Goal: Task Accomplishment & Management: Use online tool/utility

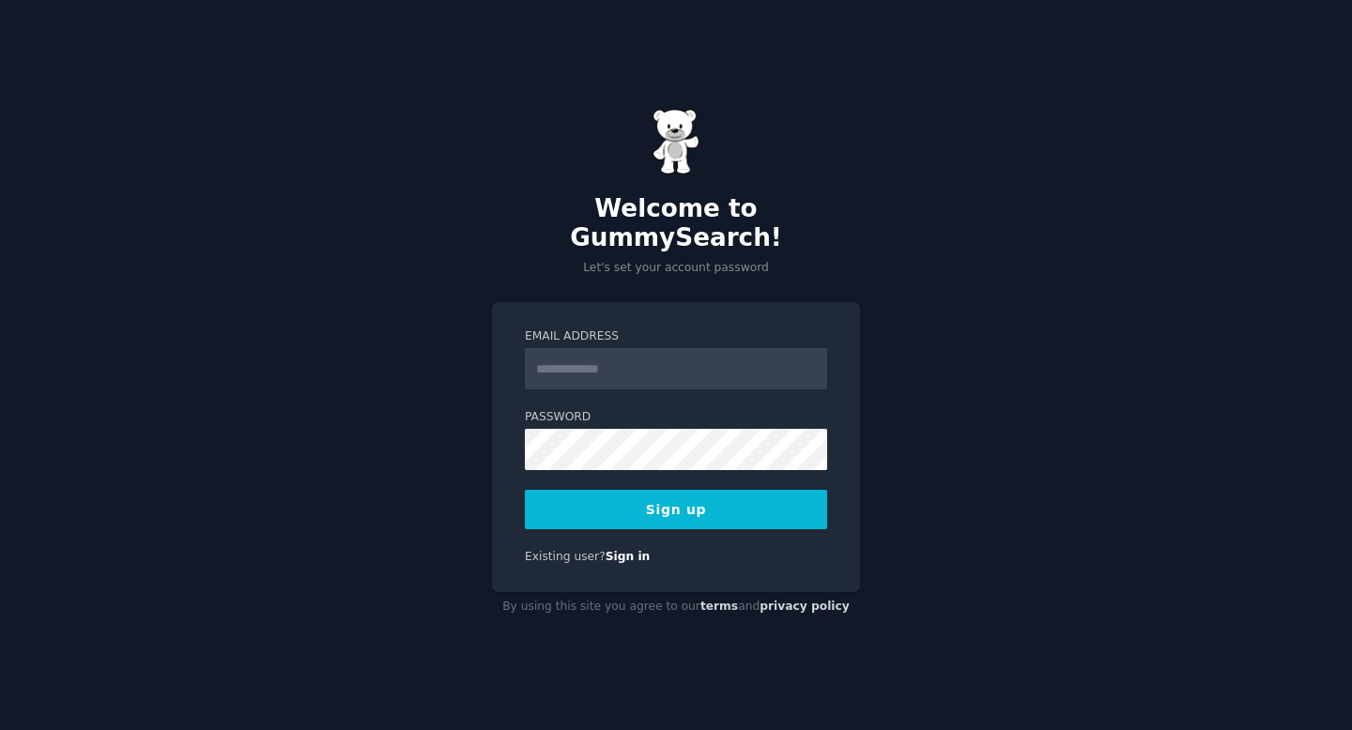
click at [666, 367] on input "Email Address" at bounding box center [676, 368] width 302 height 41
type input "**********"
click at [605, 503] on button "Sign up" at bounding box center [676, 509] width 302 height 39
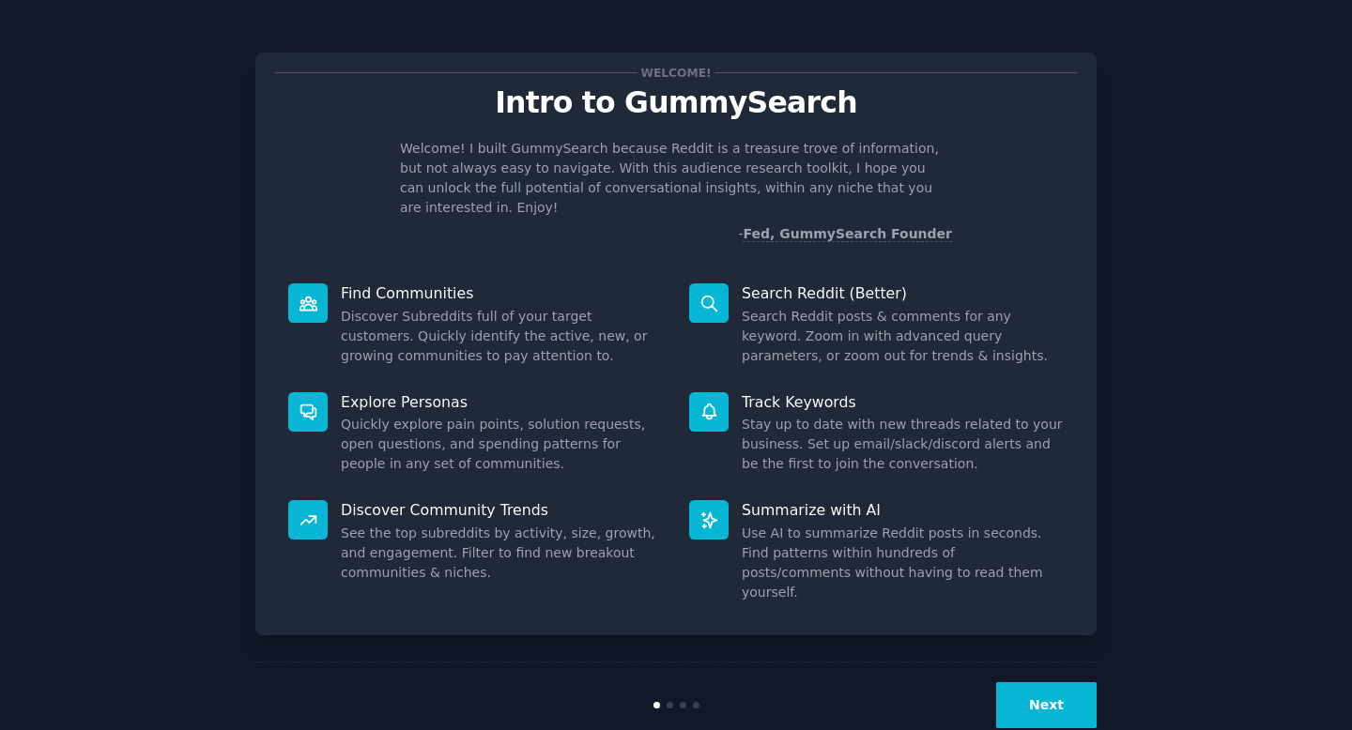
click at [1023, 682] on button "Next" at bounding box center [1046, 705] width 100 height 46
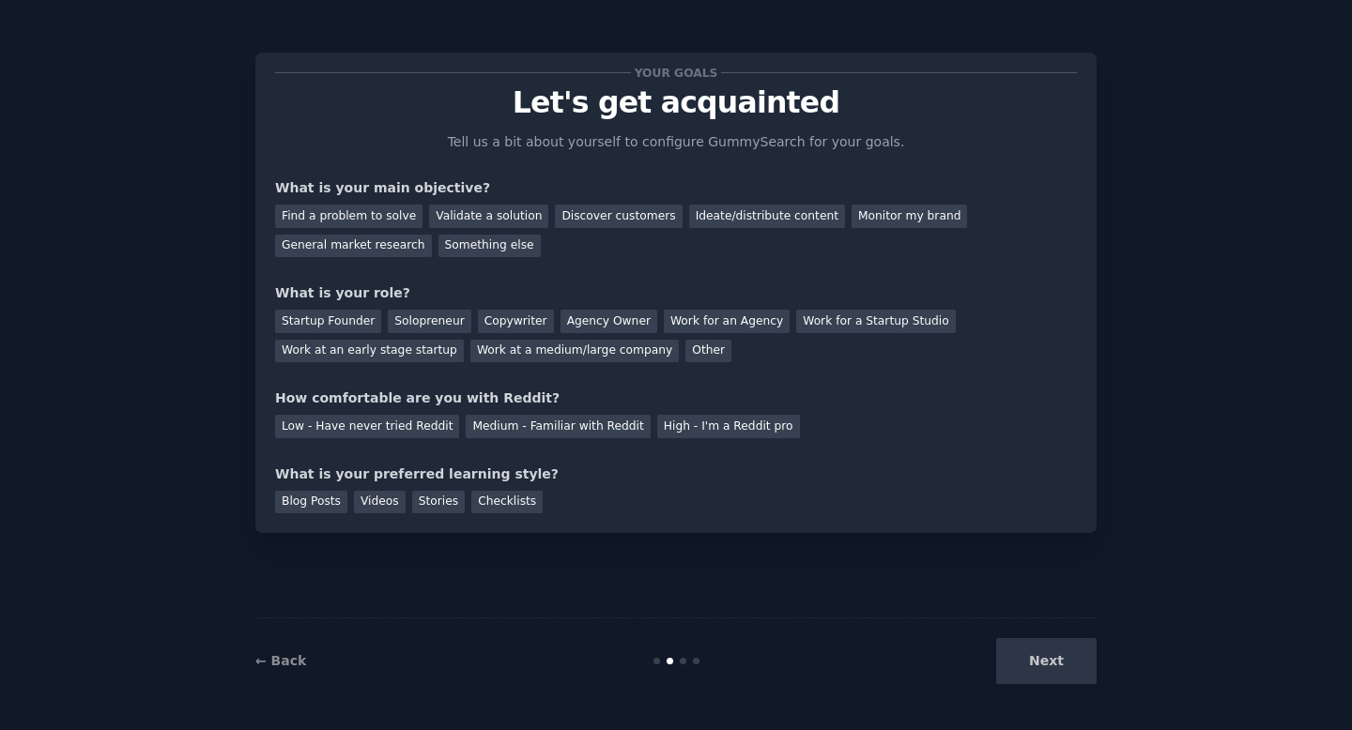
click at [1024, 648] on div "Next" at bounding box center [956, 661] width 281 height 46
click at [354, 217] on div "Find a problem to solve" at bounding box center [348, 216] width 147 height 23
click at [354, 241] on div "General market research" at bounding box center [353, 246] width 157 height 23
click at [362, 211] on div "Find a problem to solve" at bounding box center [348, 216] width 147 height 23
click at [406, 323] on div "Solopreneur" at bounding box center [429, 321] width 83 height 23
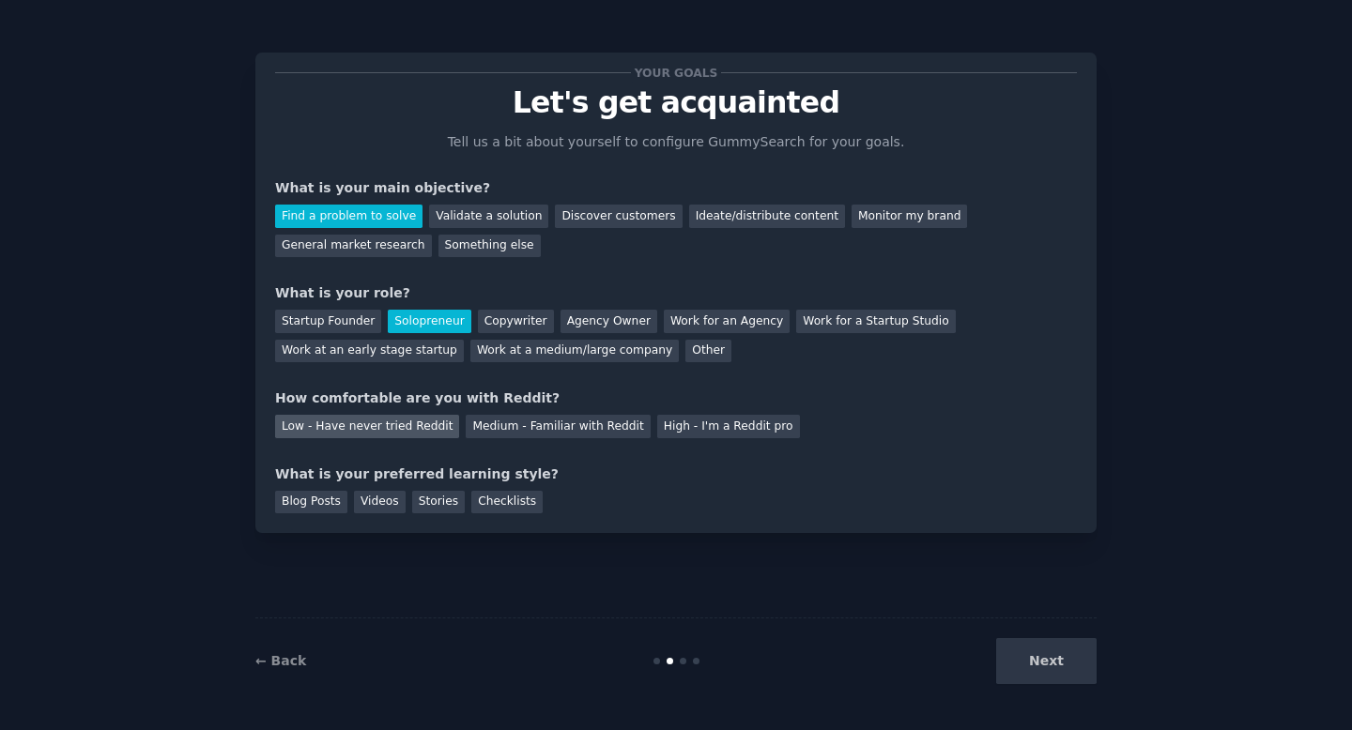
click at [387, 421] on div "Low - Have never tried Reddit" at bounding box center [367, 426] width 184 height 23
click at [514, 498] on div "Checklists" at bounding box center [506, 502] width 71 height 23
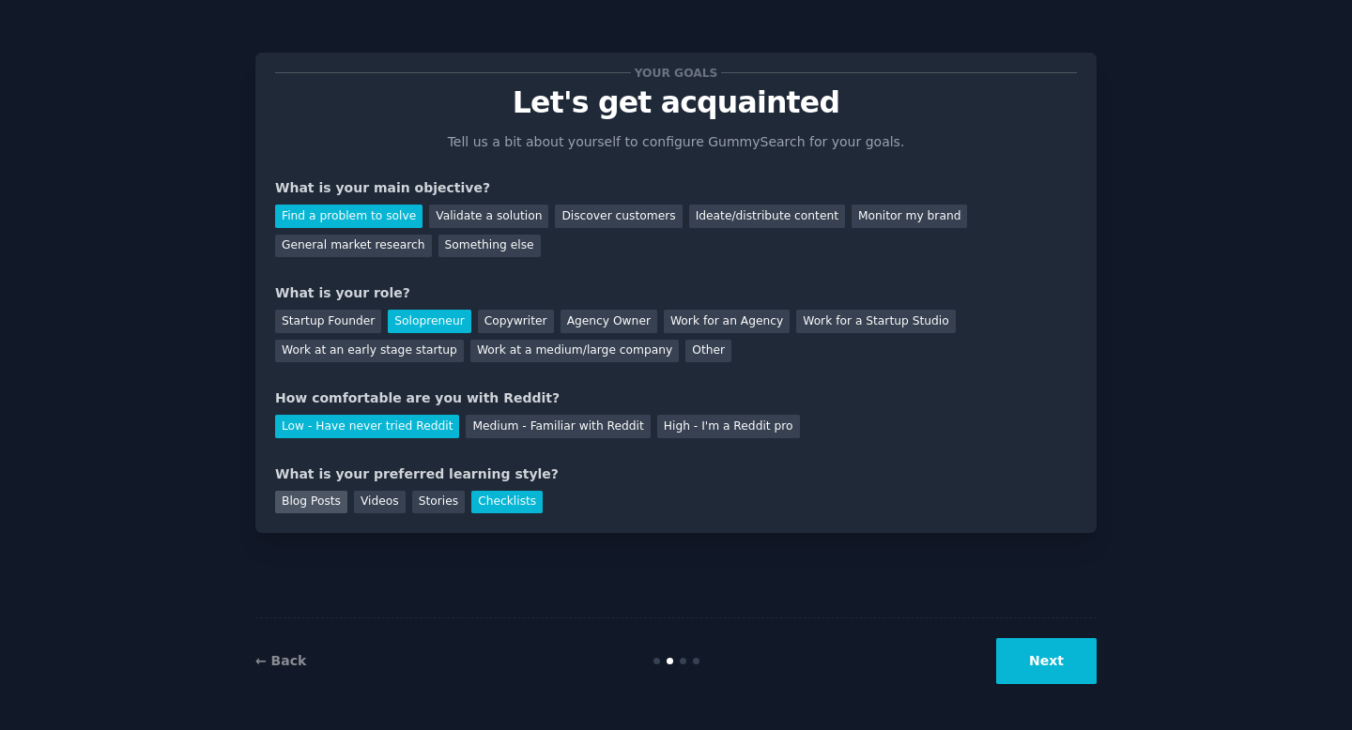
click at [314, 498] on div "Blog Posts" at bounding box center [311, 502] width 72 height 23
click at [497, 506] on div "Checklists" at bounding box center [506, 502] width 71 height 23
click at [1047, 653] on button "Next" at bounding box center [1046, 661] width 100 height 46
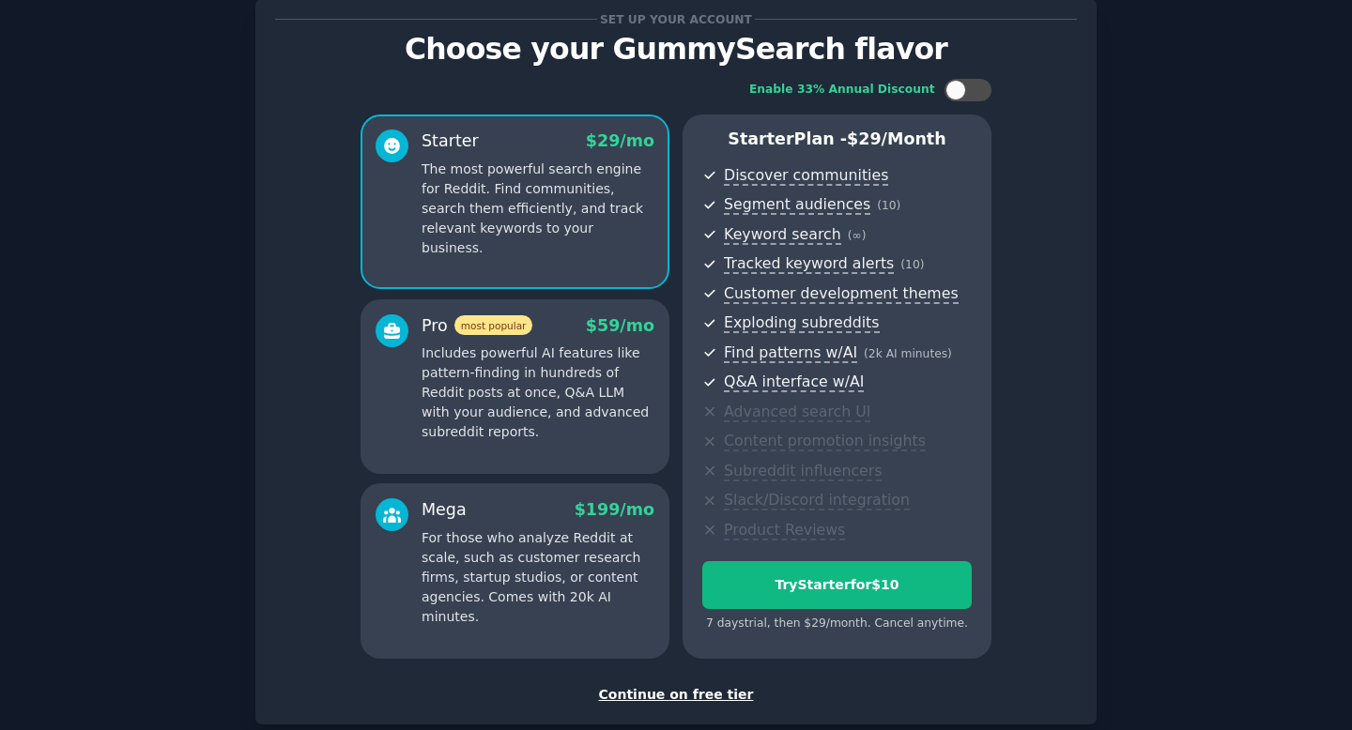
scroll to position [160, 0]
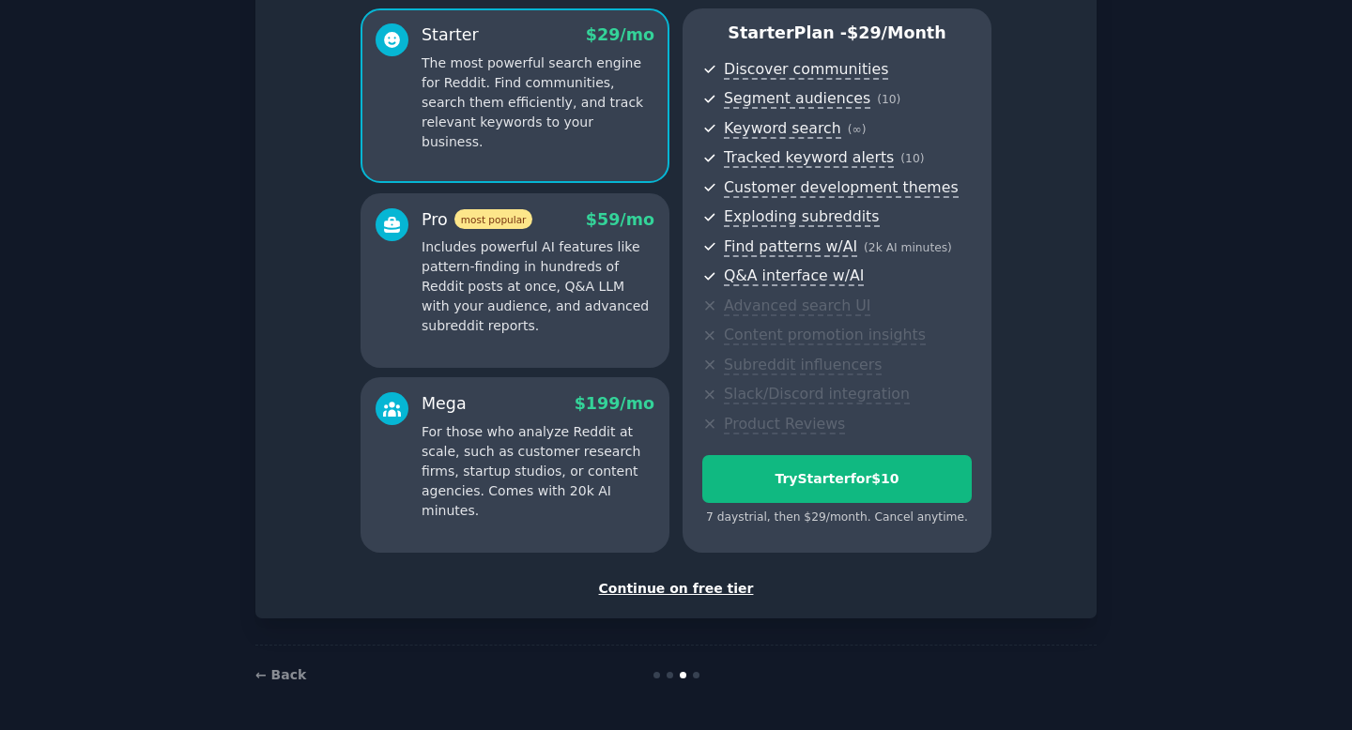
click at [695, 591] on div "Continue on free tier" at bounding box center [676, 589] width 802 height 20
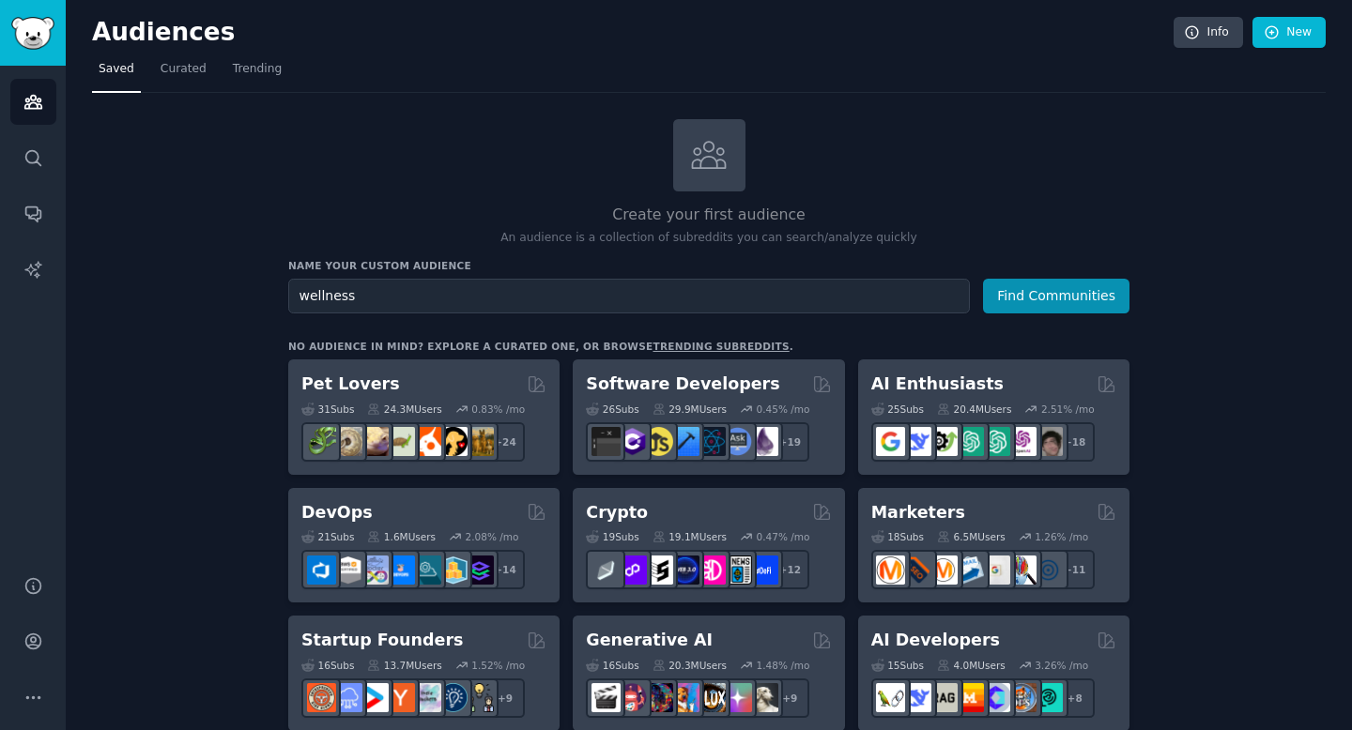
type input "wellness"
click at [983, 279] on button "Find Communities" at bounding box center [1056, 296] width 146 height 35
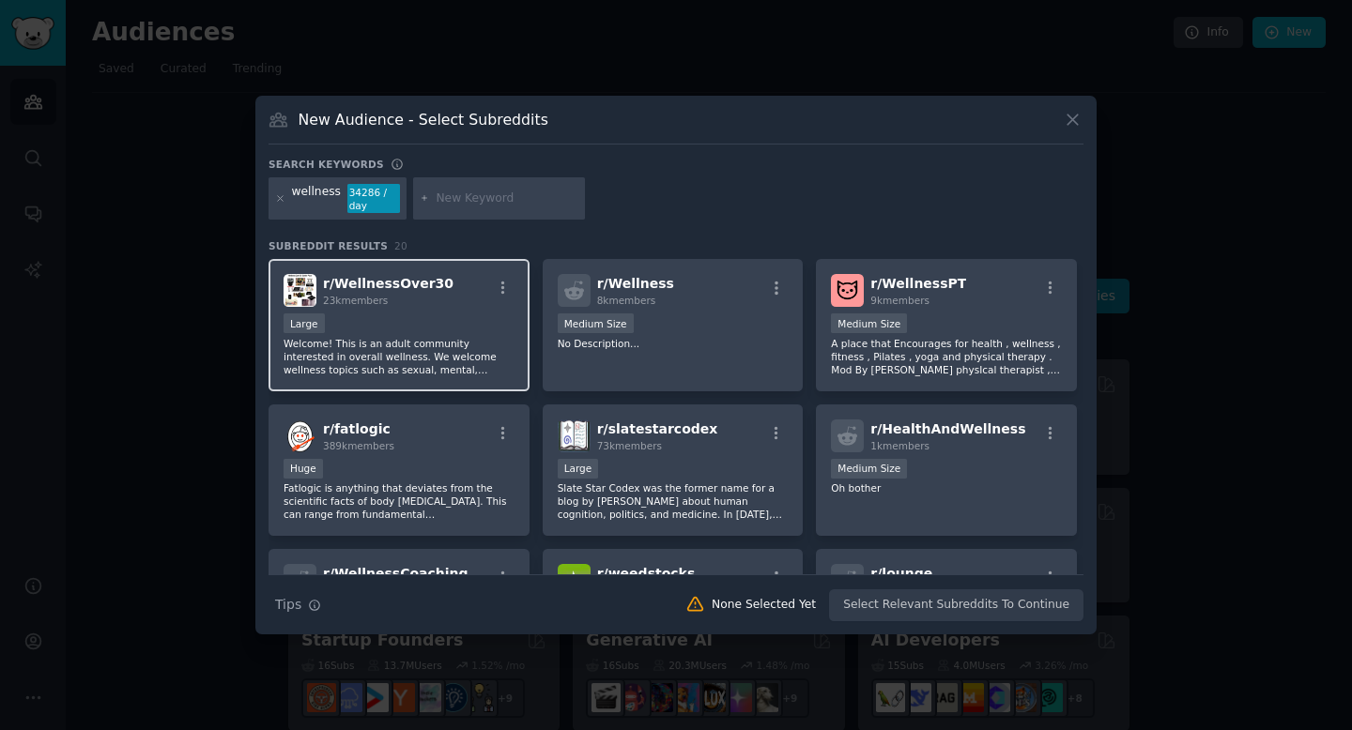
click at [449, 322] on div "Large" at bounding box center [399, 325] width 231 height 23
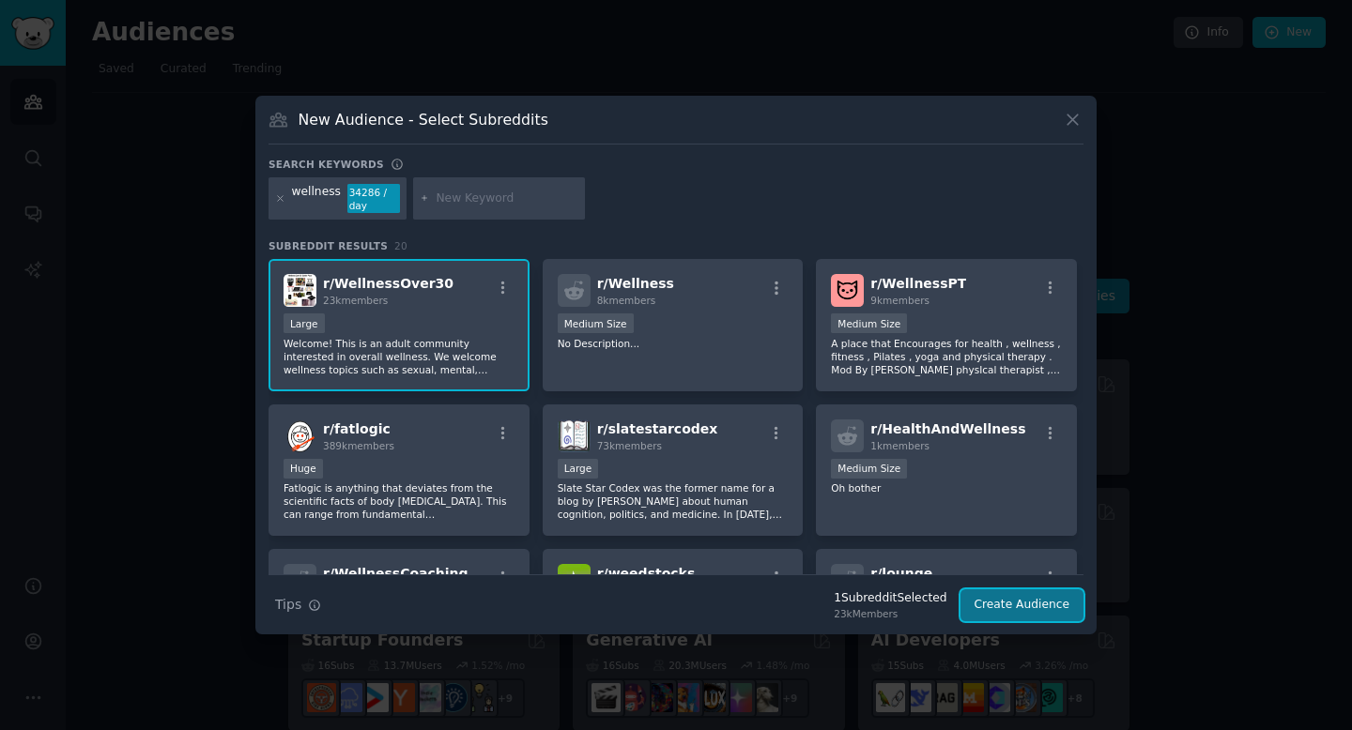
click at [999, 614] on button "Create Audience" at bounding box center [1022, 606] width 124 height 32
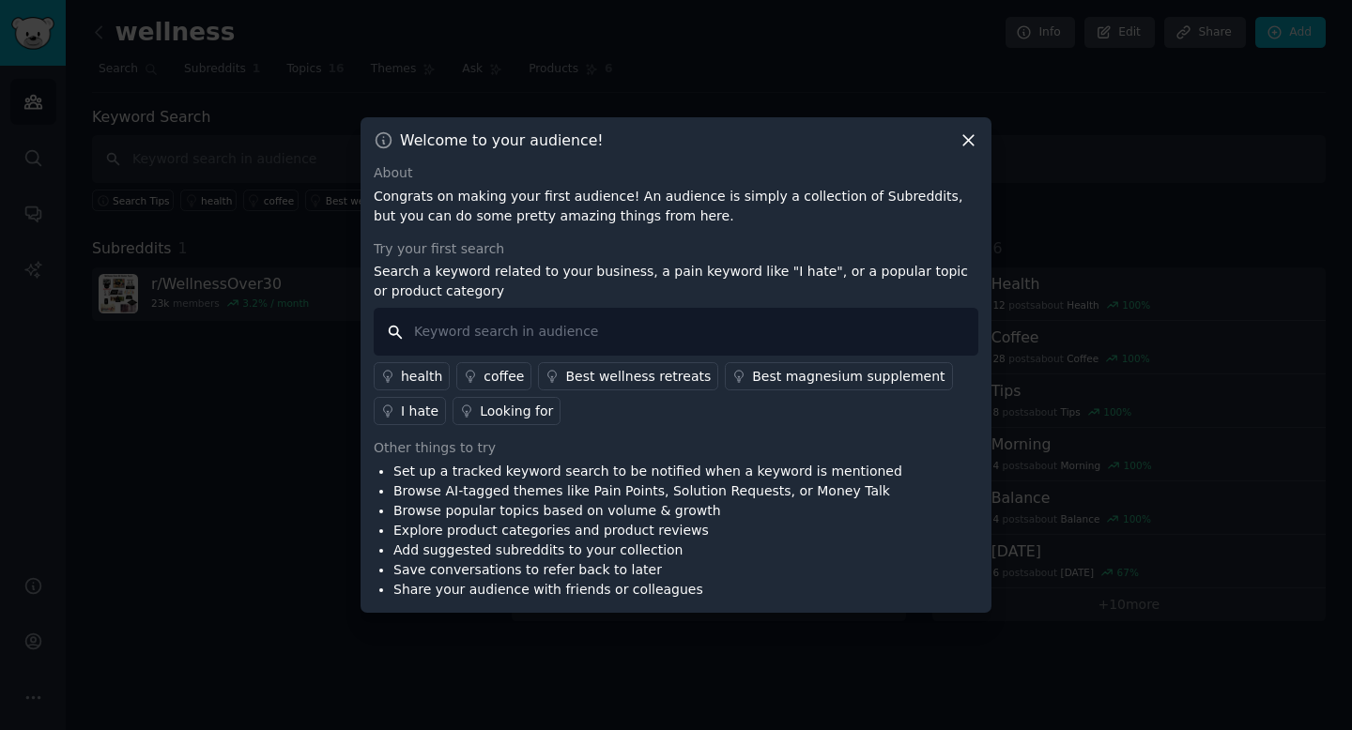
click at [803, 314] on input "text" at bounding box center [676, 332] width 605 height 48
click at [410, 375] on div "health" at bounding box center [421, 377] width 41 height 20
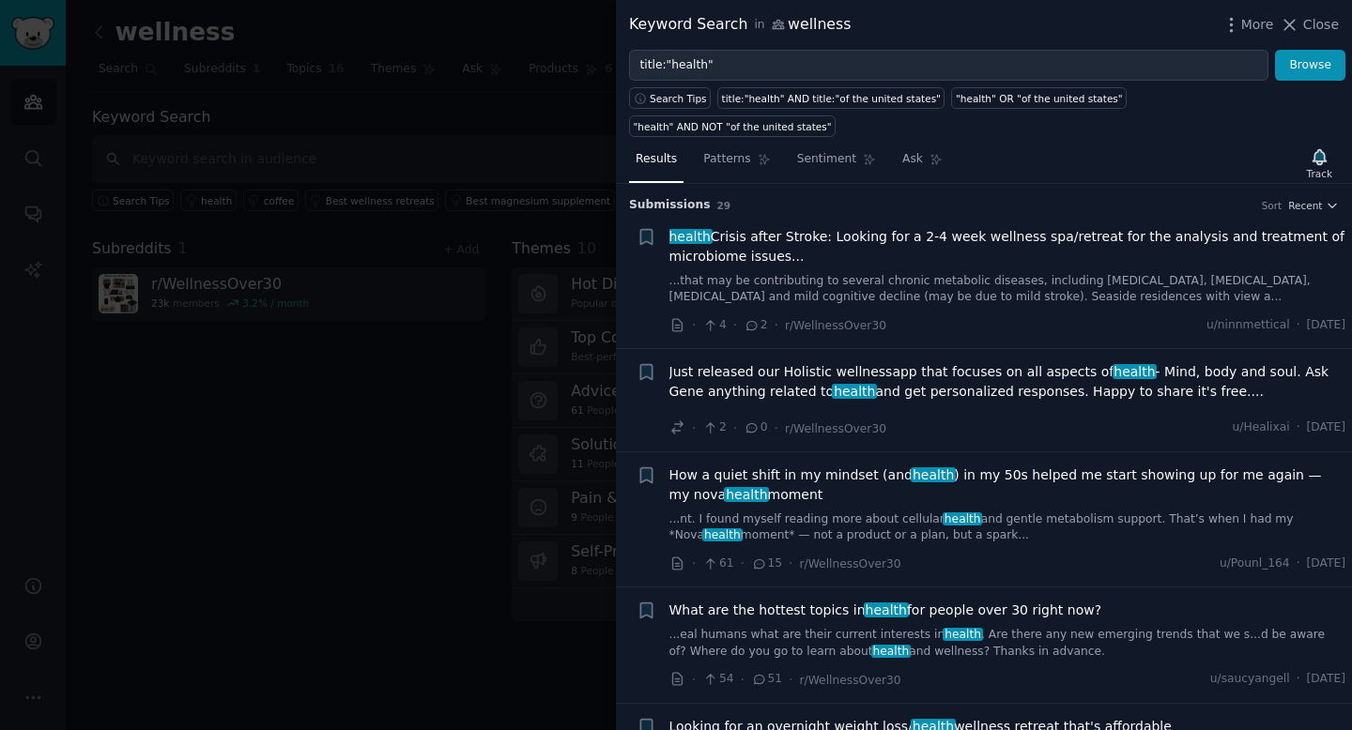
click at [536, 122] on div at bounding box center [676, 365] width 1352 height 730
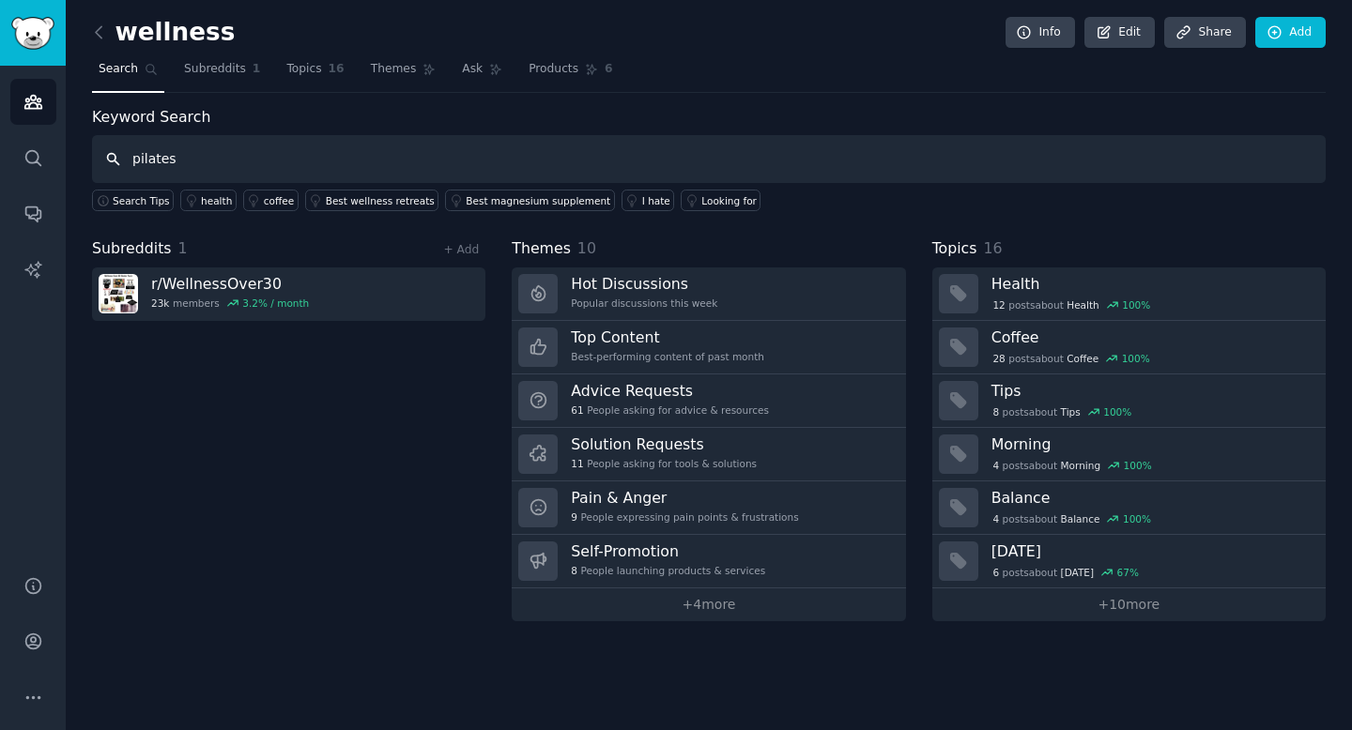
type input "pilates"
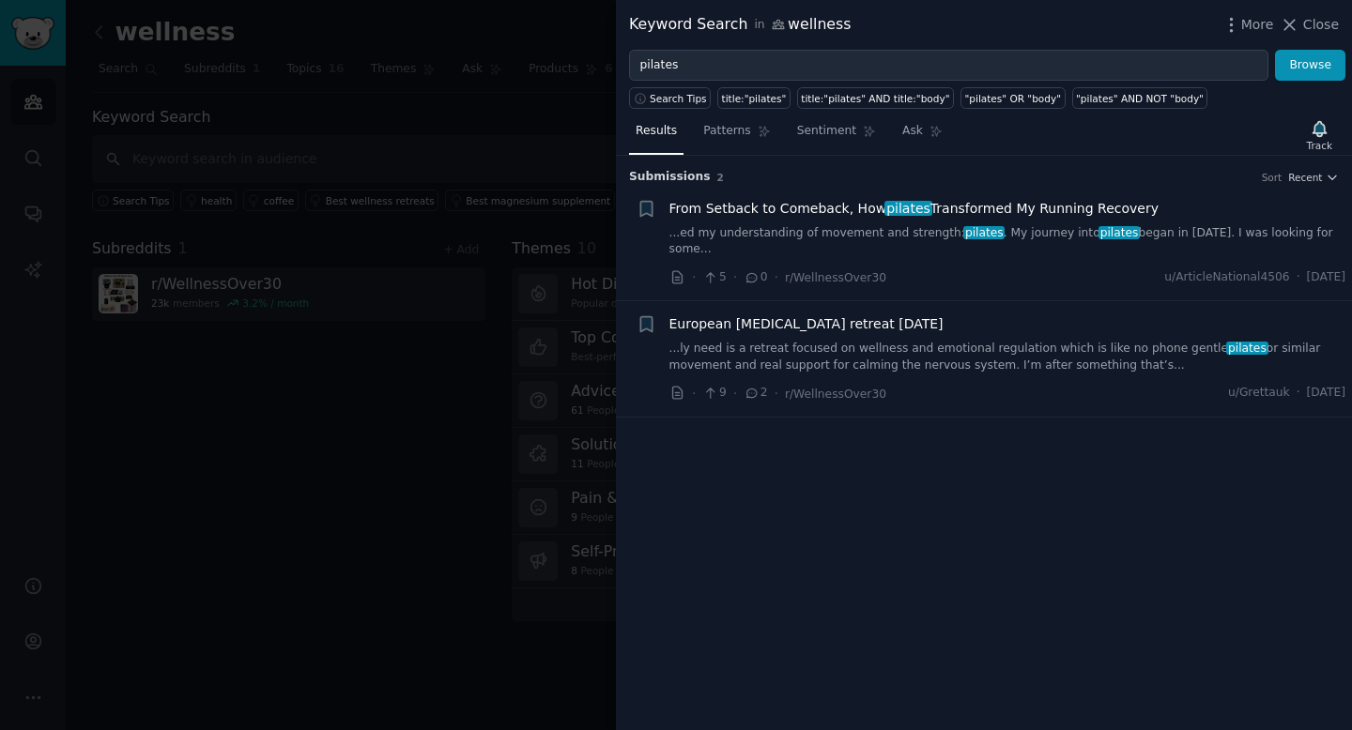
click at [1043, 233] on link "...ed my understanding of movement and strength: pilates . My journey into pila…" at bounding box center [1007, 241] width 677 height 33
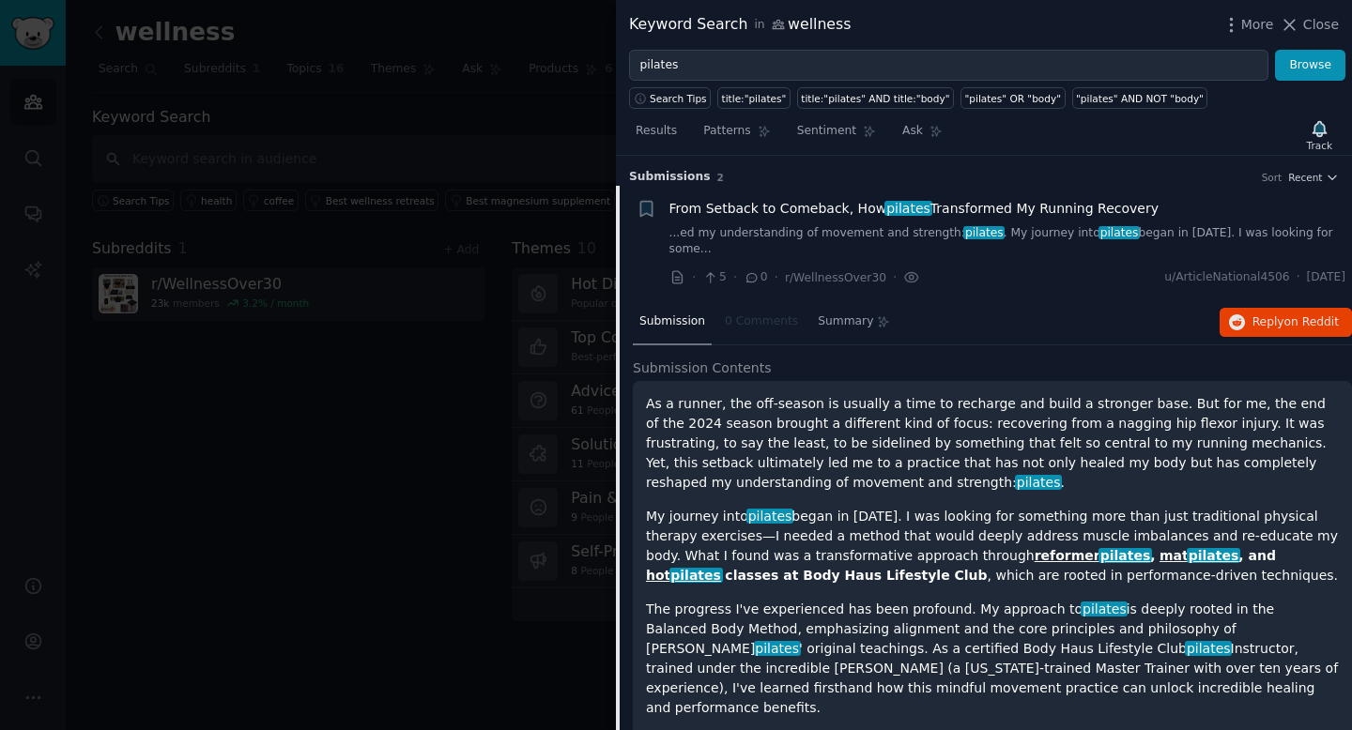
click at [469, 91] on div at bounding box center [676, 365] width 1352 height 730
